Goal: Obtain resource: Obtain resource

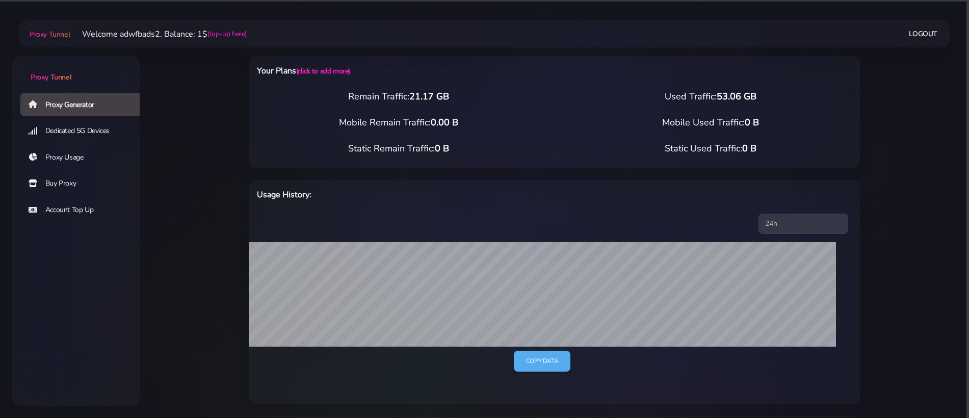
select select "NL"
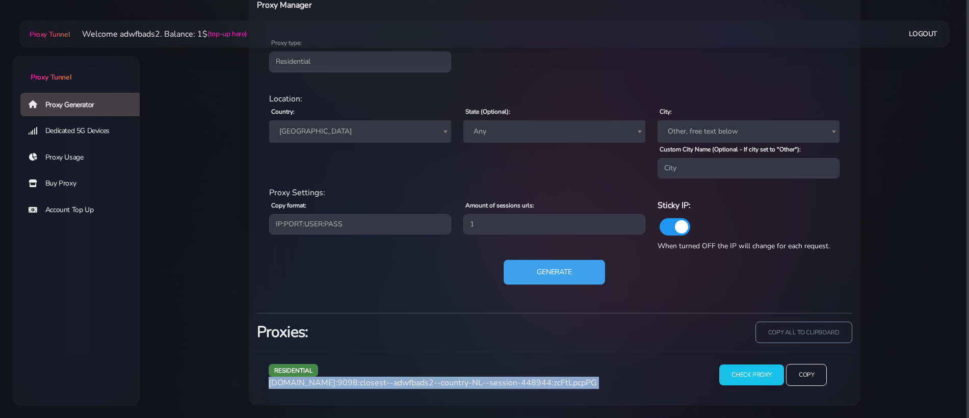
click at [523, 266] on button "Generate" at bounding box center [554, 272] width 101 height 25
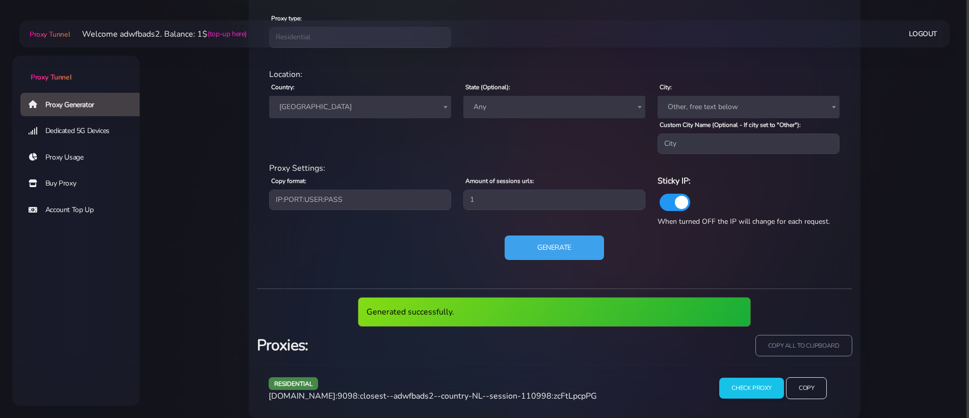
scroll to position [464, 0]
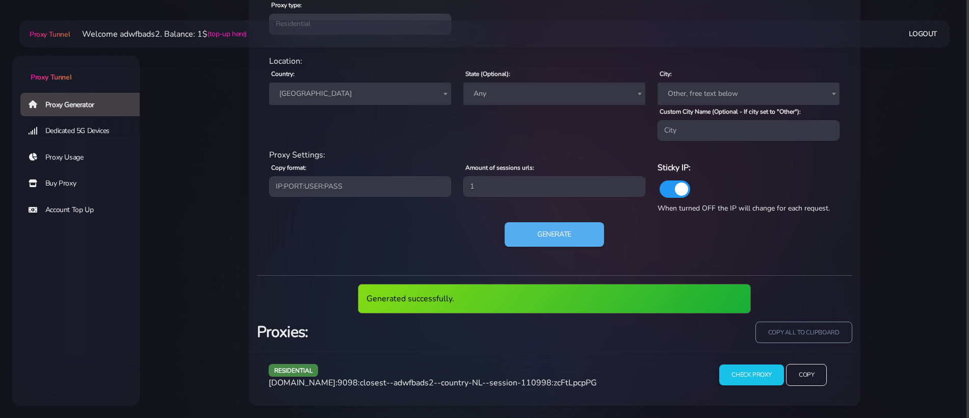
click at [475, 382] on span "agg.proxytunnel.io:9098:closest--adwfbads2--country-NL--session-110998:zcFtLpcp…" at bounding box center [433, 382] width 328 height 11
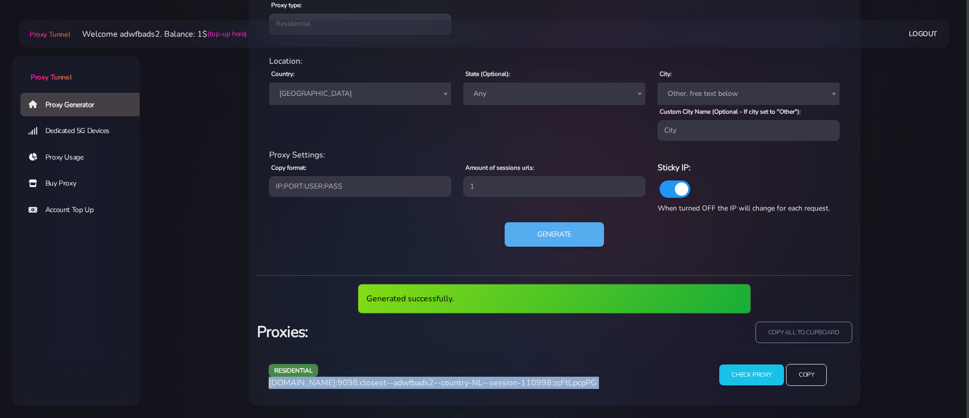
click at [475, 382] on span "agg.proxytunnel.io:9098:closest--adwfbads2--country-NL--session-110998:zcFtLpcp…" at bounding box center [433, 382] width 328 height 11
copy div "agg.proxytunnel.io:9098:closest--adwfbads2--country-NL--session-110998:zcFtLpcp…"
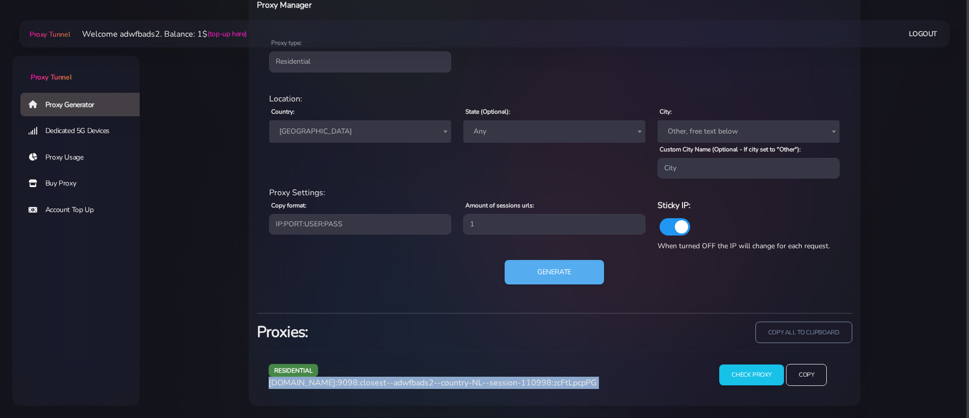
scroll to position [426, 0]
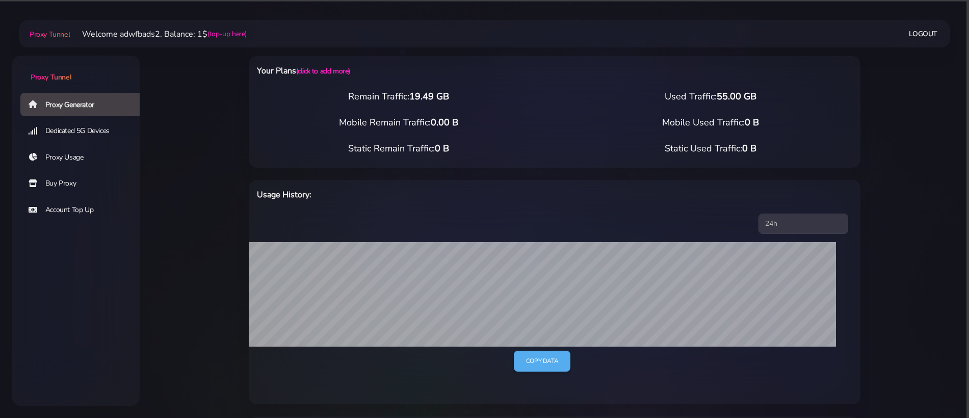
select select "ES"
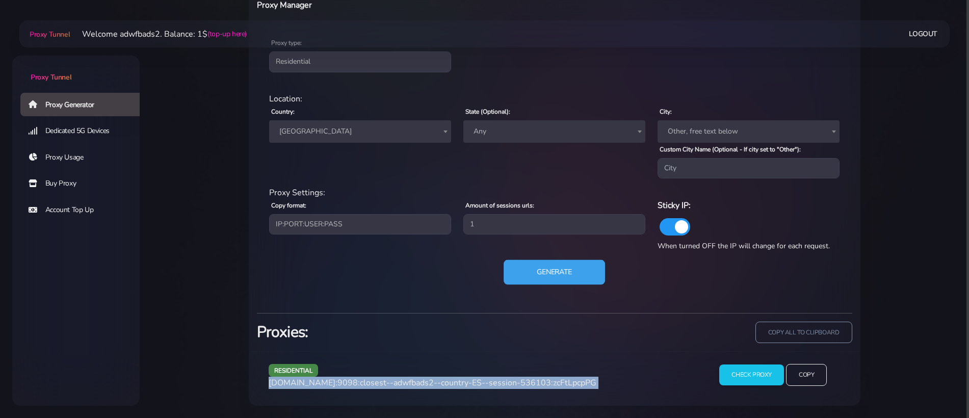
click at [562, 268] on button "Generate" at bounding box center [554, 272] width 101 height 25
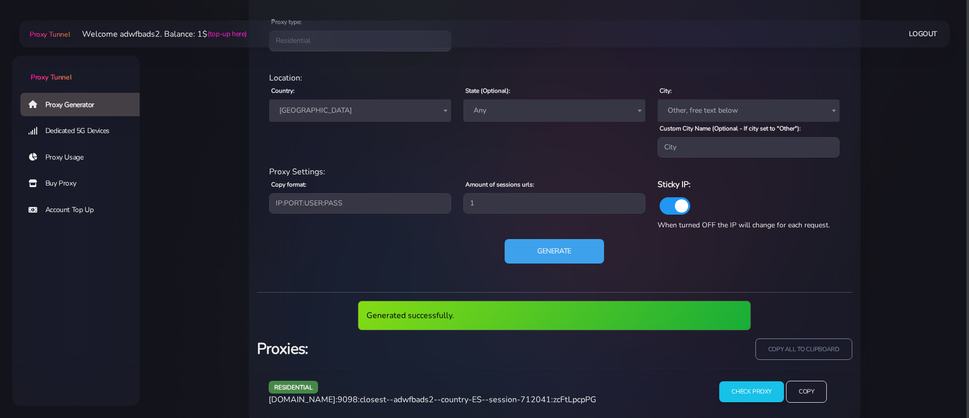
scroll to position [464, 0]
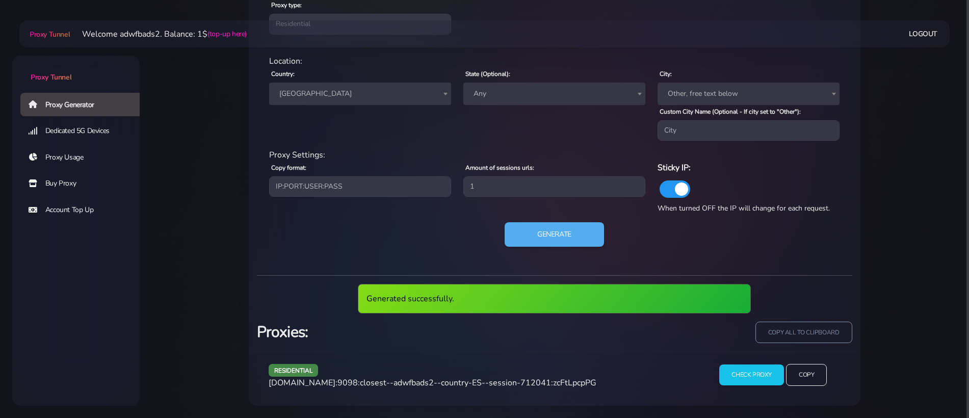
click at [488, 377] on span "[DOMAIN_NAME]:9098:closest--adwfbads2--country-ES--session-712041:zcFtLpcpPG" at bounding box center [433, 382] width 328 height 11
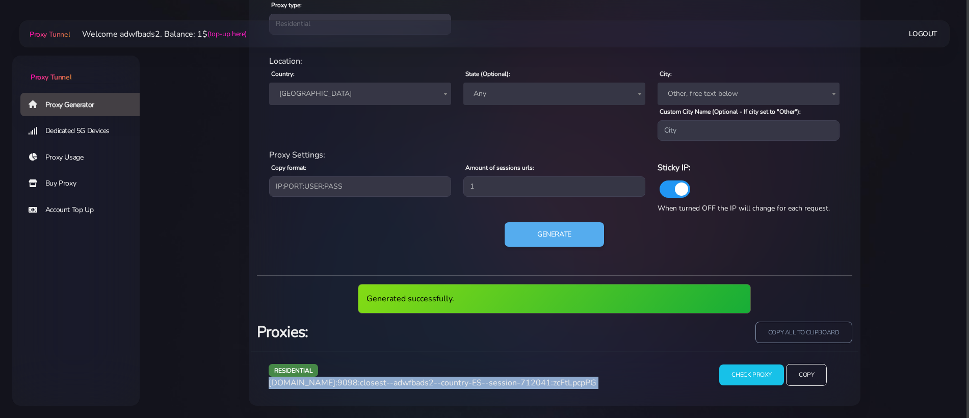
click at [488, 377] on span "[DOMAIN_NAME]:9098:closest--adwfbads2--country-ES--session-712041:zcFtLpcpPG" at bounding box center [433, 382] width 328 height 11
copy div "[DOMAIN_NAME]:9098:closest--adwfbads2--country-ES--session-712041:zcFtLpcpPG"
